Goal: Transaction & Acquisition: Purchase product/service

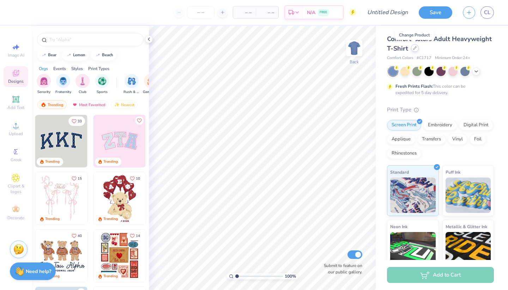
click at [413, 51] on div at bounding box center [415, 48] width 8 height 8
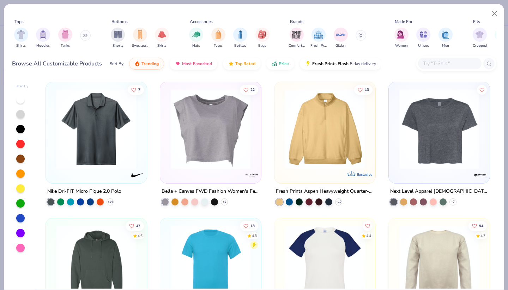
click at [84, 40] on button at bounding box center [85, 35] width 11 height 11
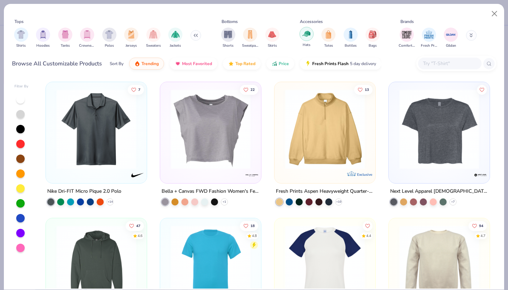
click at [302, 34] on div "filter for Hats" at bounding box center [307, 34] width 14 height 14
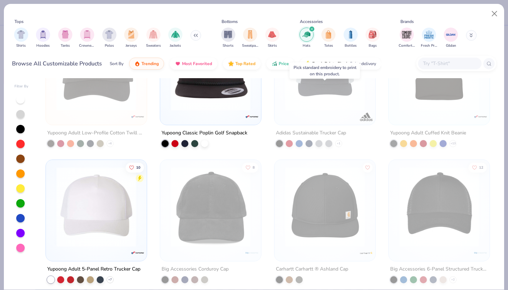
scroll to position [136, 0]
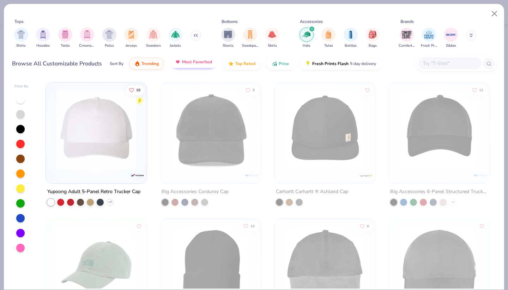
click at [192, 67] on button "Most Favorited" at bounding box center [194, 62] width 48 height 12
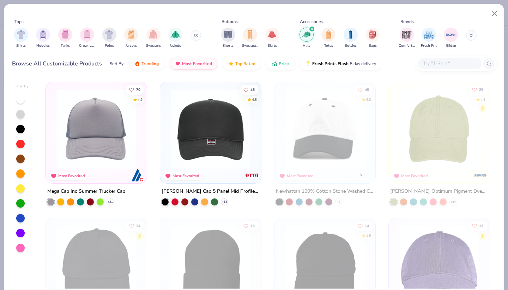
click at [75, 142] on img at bounding box center [96, 129] width 87 height 80
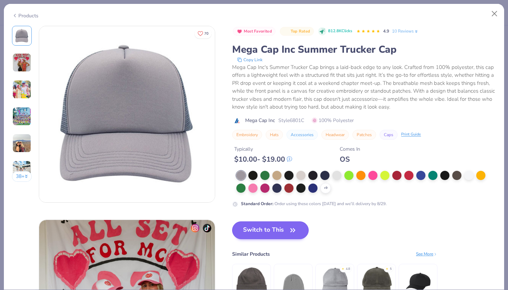
click at [278, 232] on button "Switch to This" at bounding box center [270, 230] width 77 height 18
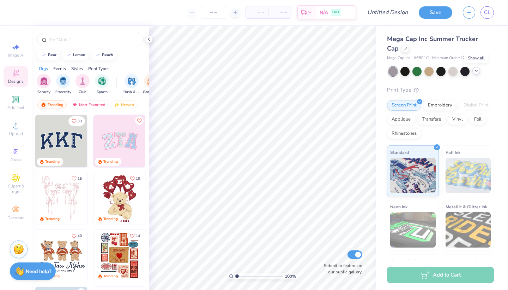
click at [478, 74] on div at bounding box center [477, 71] width 8 height 8
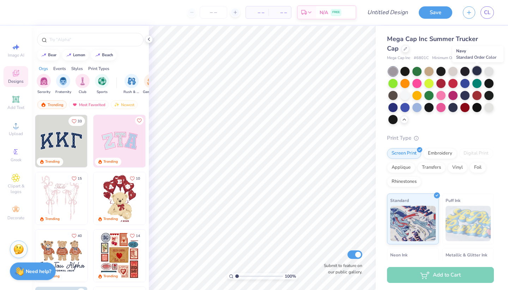
click at [478, 73] on div at bounding box center [477, 70] width 9 height 9
click at [469, 95] on div at bounding box center [465, 94] width 9 height 9
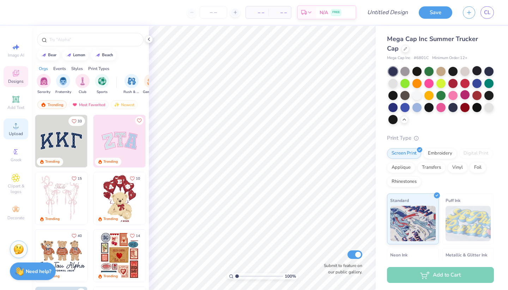
click at [10, 133] on span "Upload" at bounding box center [16, 134] width 14 height 6
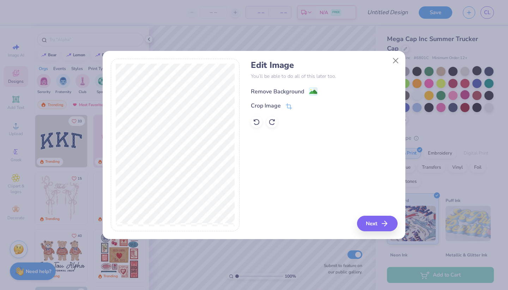
click at [304, 91] on div "Remove Background" at bounding box center [277, 91] width 53 height 8
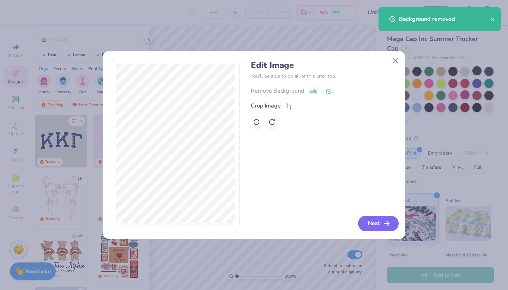
click at [379, 227] on button "Next" at bounding box center [378, 223] width 41 height 16
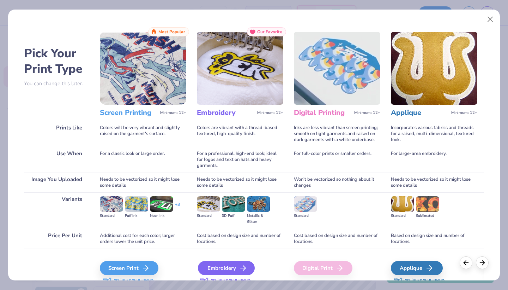
click at [241, 270] on icon at bounding box center [243, 267] width 8 height 8
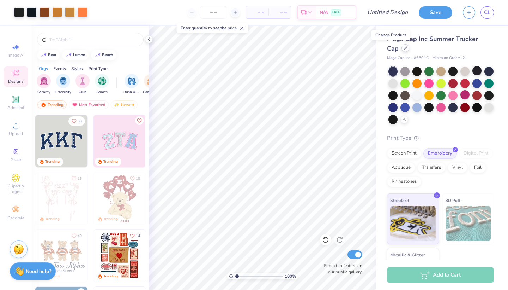
click at [402, 50] on div at bounding box center [406, 48] width 8 height 8
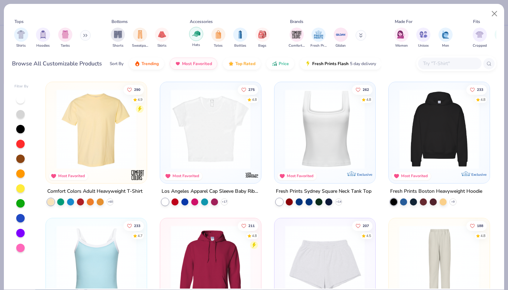
click at [196, 41] on div "filter for Hats" at bounding box center [196, 34] width 14 height 14
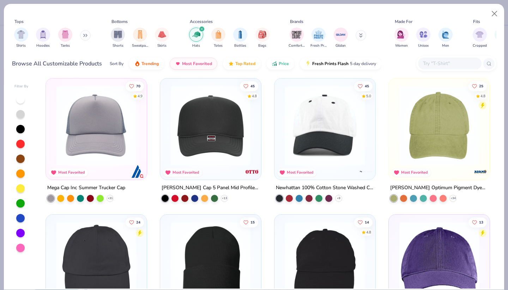
scroll to position [5, 0]
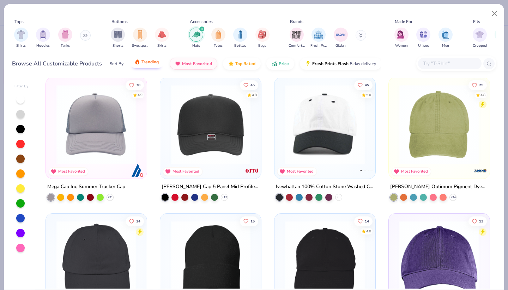
click at [145, 66] on button "Trending" at bounding box center [146, 62] width 35 height 12
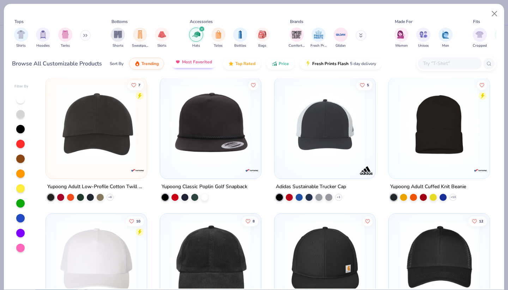
click at [183, 62] on span "Most Favorited" at bounding box center [197, 62] width 30 height 6
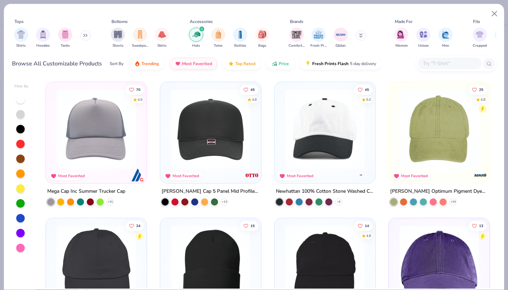
scroll to position [0, 0]
click at [496, 9] on button "Close" at bounding box center [494, 13] width 13 height 13
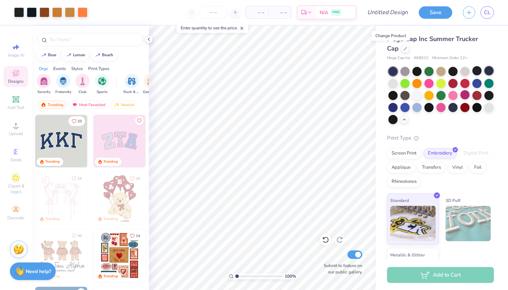
click at [491, 71] on div at bounding box center [489, 70] width 9 height 9
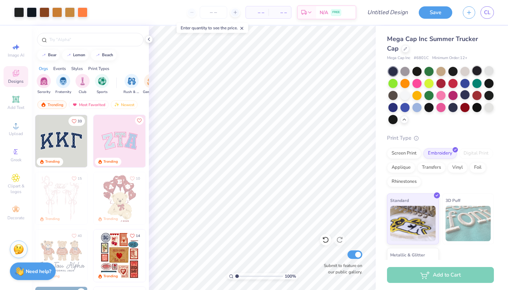
click at [478, 73] on div at bounding box center [477, 70] width 9 height 9
click at [467, 73] on div at bounding box center [465, 70] width 9 height 9
click at [452, 70] on div at bounding box center [453, 70] width 9 height 9
click at [441, 71] on div at bounding box center [441, 70] width 9 height 9
click at [452, 71] on div at bounding box center [453, 70] width 9 height 9
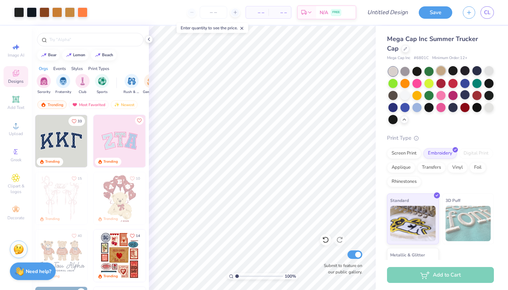
click at [441, 72] on div at bounding box center [441, 70] width 9 height 9
click at [427, 71] on div at bounding box center [429, 70] width 9 height 9
click at [419, 72] on div at bounding box center [417, 70] width 9 height 9
click at [404, 70] on div at bounding box center [405, 70] width 9 height 9
click at [391, 95] on div at bounding box center [393, 94] width 9 height 9
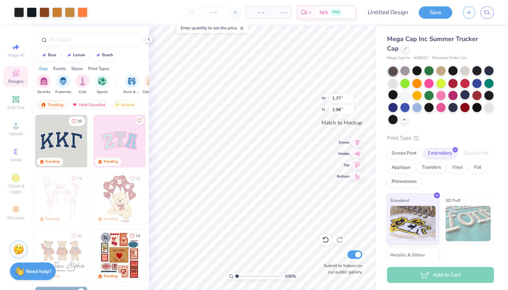
click at [381, 132] on div "Mega Cap Inc Summer Trucker Cap Mega Cap Inc # 6801C Minimum Order: 12 + Print …" at bounding box center [442, 162] width 132 height 273
click at [400, 13] on input "Design Title" at bounding box center [396, 12] width 35 height 14
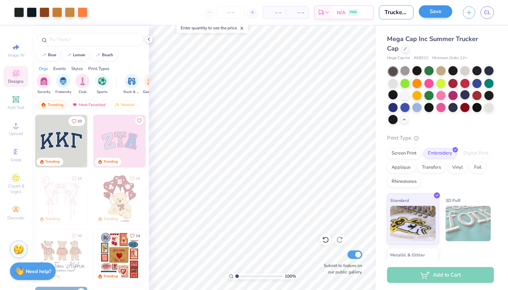
type input "Trucker Hat"
click at [435, 10] on button "Save" at bounding box center [436, 11] width 34 height 12
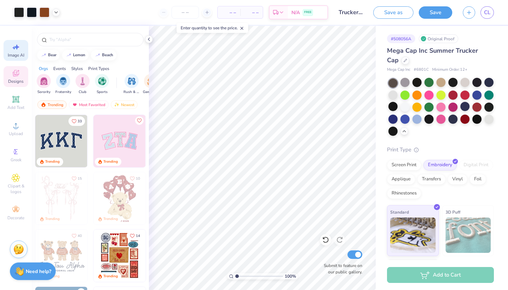
click at [13, 48] on icon at bounding box center [16, 47] width 8 height 8
select select "4"
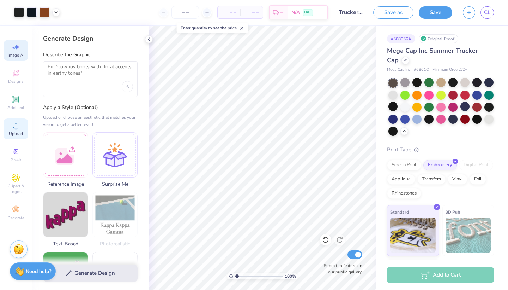
click at [15, 131] on span "Upload" at bounding box center [16, 134] width 14 height 6
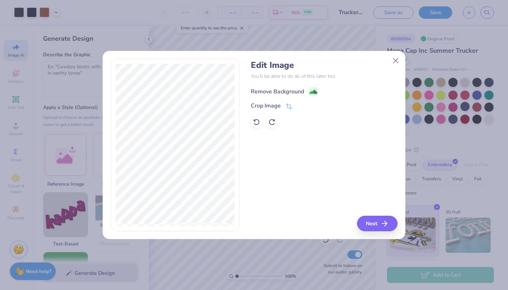
click at [294, 90] on div "Remove Background" at bounding box center [277, 91] width 53 height 8
click at [286, 106] on div "Crop Image" at bounding box center [271, 106] width 41 height 8
click at [390, 222] on div "Edit Image You’ll be able to do all of this later too. Remove Background Crop I…" at bounding box center [324, 145] width 147 height 172
click at [302, 106] on icon at bounding box center [301, 105] width 4 height 4
click at [388, 219] on icon "button" at bounding box center [387, 223] width 8 height 8
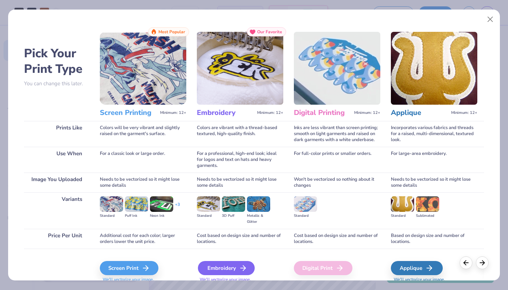
click at [239, 264] on icon at bounding box center [243, 267] width 8 height 8
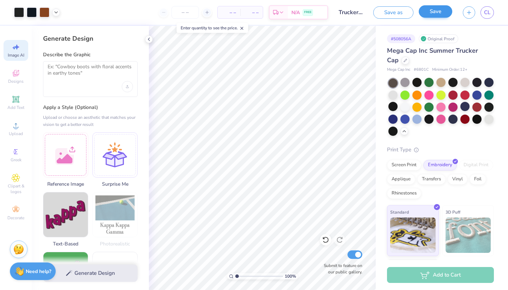
click at [445, 11] on button "Save" at bounding box center [436, 11] width 34 height 12
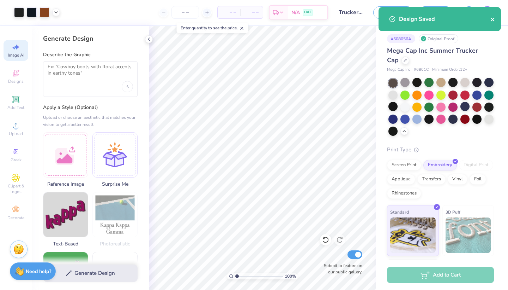
click at [491, 17] on icon "close" at bounding box center [493, 20] width 5 height 6
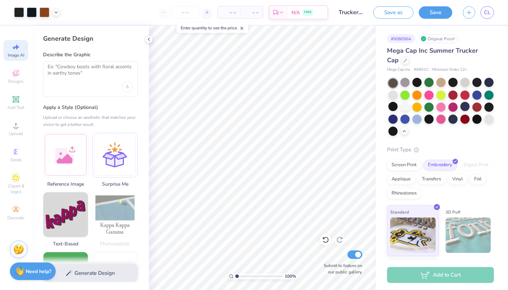
click at [491, 17] on div "Art colors – – Per Item – – Total Est. Delivery N/A FREE Design Title Trucker H…" at bounding box center [254, 145] width 508 height 290
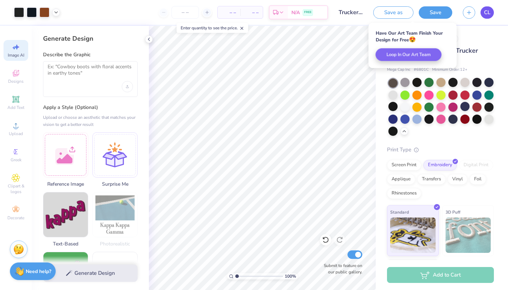
click at [491, 17] on link "CL" at bounding box center [487, 12] width 13 height 12
